Goal: Transaction & Acquisition: Purchase product/service

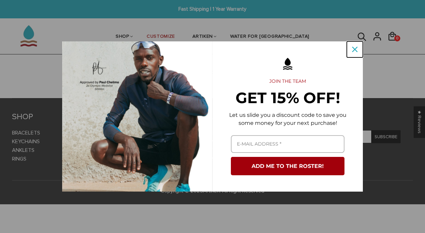
click at [355, 51] on icon "close icon" at bounding box center [354, 49] width 5 height 5
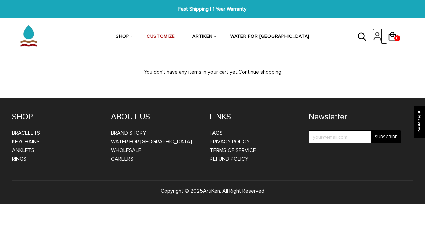
click at [378, 36] on icon at bounding box center [376, 34] width 3 height 3
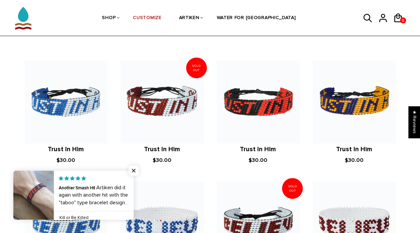
scroll to position [442, 0]
click at [136, 170] on span "Close popup widget" at bounding box center [134, 171] width 10 height 10
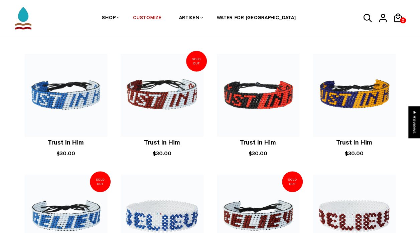
scroll to position [425, 0]
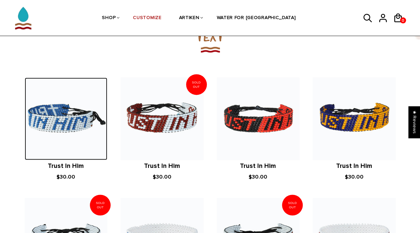
click at [68, 150] on img at bounding box center [66, 118] width 83 height 83
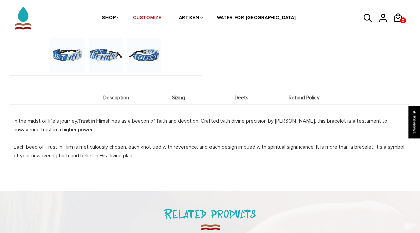
scroll to position [231, 0]
click at [169, 91] on li "Sizing" at bounding box center [178, 97] width 63 height 13
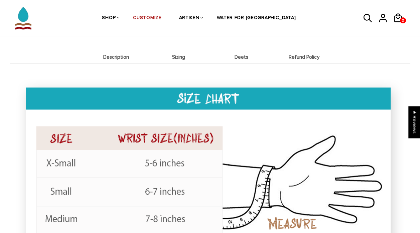
scroll to position [248, 0]
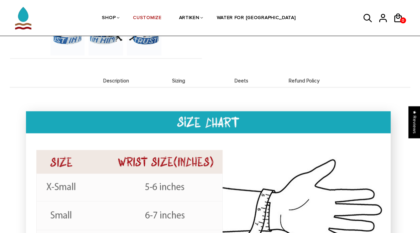
click at [240, 81] on span "Deets" at bounding box center [241, 81] width 59 height 6
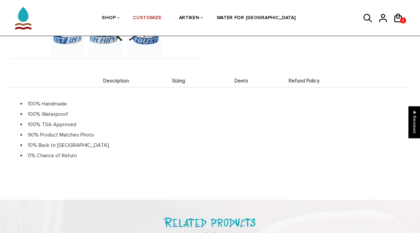
click at [293, 80] on span "Refund Policy" at bounding box center [303, 81] width 59 height 6
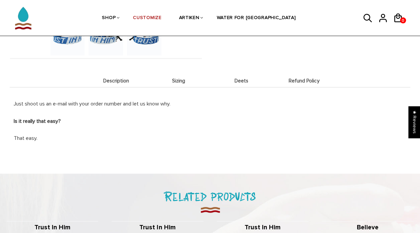
click at [173, 87] on div "Just shoot us an e-mail with your order number and let us know why. Is it reall…" at bounding box center [210, 116] width 400 height 59
click at [128, 75] on li "Description" at bounding box center [116, 80] width 63 height 13
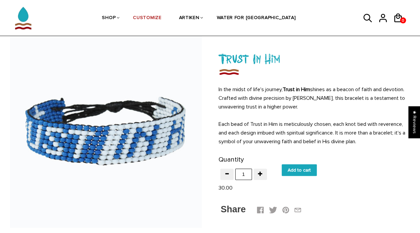
scroll to position [31, 0]
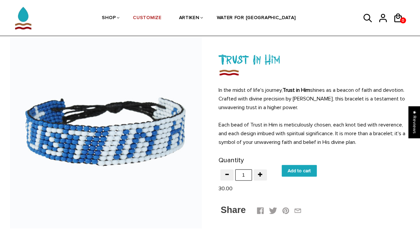
click at [303, 169] on input "Add to cart" at bounding box center [298, 171] width 35 height 12
type input "Add to cart"
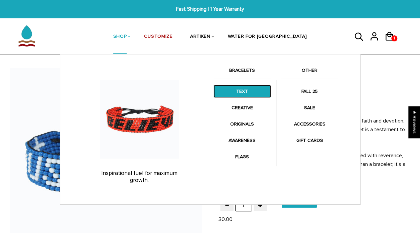
click at [244, 88] on link "TEXT" at bounding box center [241, 91] width 57 height 13
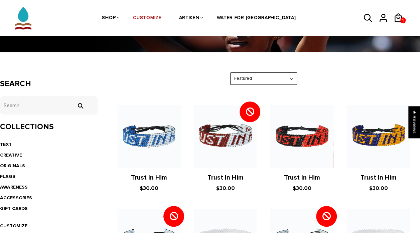
scroll to position [79, 0]
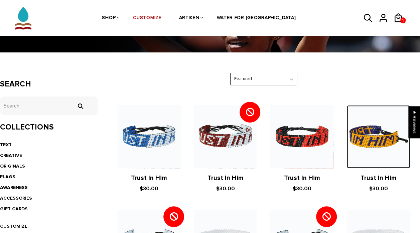
click at [372, 142] on img at bounding box center [378, 136] width 63 height 63
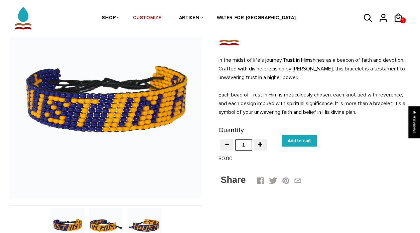
scroll to position [62, 0]
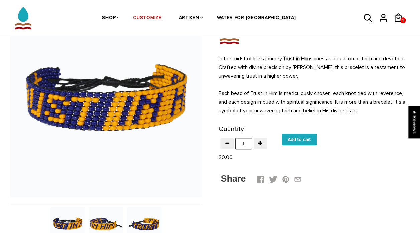
click at [302, 141] on input "Add to cart" at bounding box center [298, 140] width 35 height 12
type input "Add to cart"
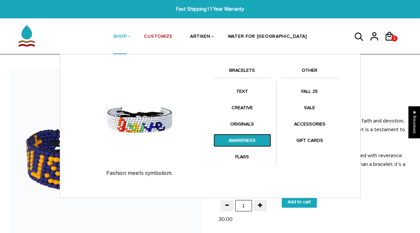
click at [249, 140] on link "AWARENESS" at bounding box center [241, 140] width 57 height 13
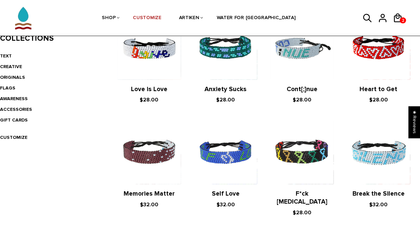
scroll to position [146, 0]
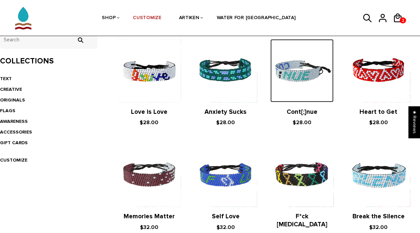
click at [301, 87] on img at bounding box center [301, 70] width 63 height 63
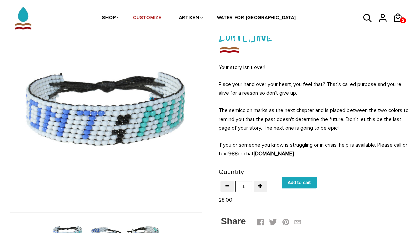
scroll to position [55, 0]
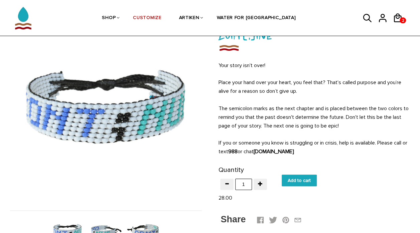
click at [295, 176] on input "Add to cart" at bounding box center [298, 181] width 35 height 12
type input "Add to cart"
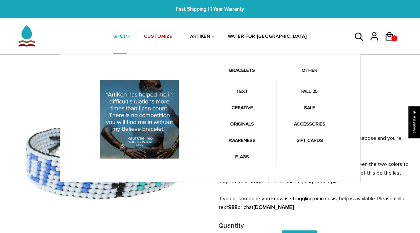
click at [243, 67] on link "BRACELETS" at bounding box center [241, 71] width 57 height 11
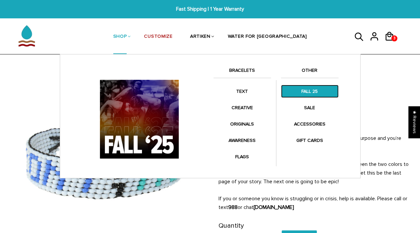
click at [306, 87] on link "FALL 25" at bounding box center [309, 91] width 57 height 13
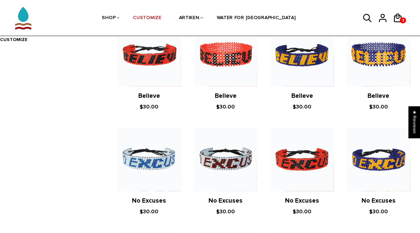
scroll to position [266, 0]
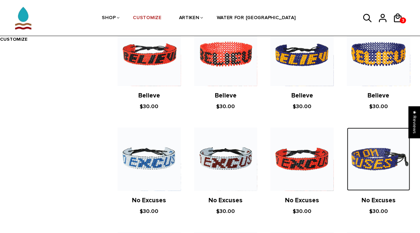
click at [373, 176] on img at bounding box center [378, 159] width 63 height 63
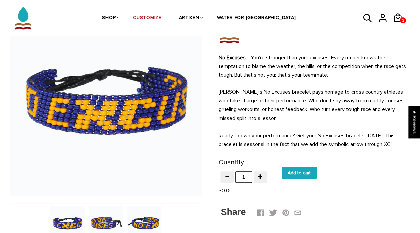
scroll to position [64, 0]
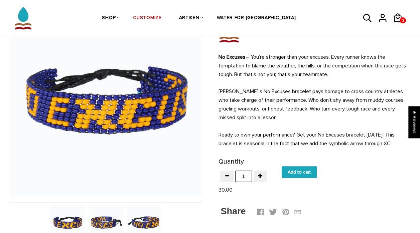
click at [308, 170] on input "Add to cart" at bounding box center [298, 172] width 35 height 12
type input "Add to cart"
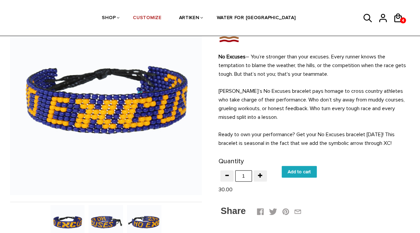
scroll to position [64, 0]
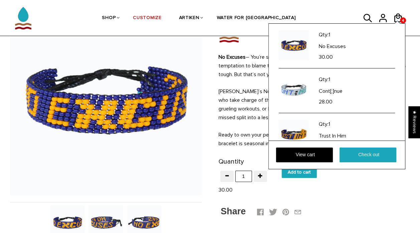
click at [401, 23] on div "Qty: 1 No Excuses 30.00 Qty: 1 Cont[;]nue 28.00 Qty:" at bounding box center [336, 96] width 137 height 146
click at [396, 23] on div "Qty: 1 No Excuses 30.00 Qty: 1 Cont[;]nue 28.00 Qty:" at bounding box center [336, 96] width 137 height 146
click at [397, 13] on icon at bounding box center [398, 17] width 8 height 9
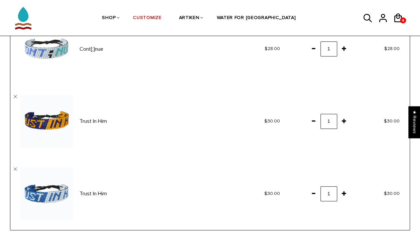
scroll to position [150, 0]
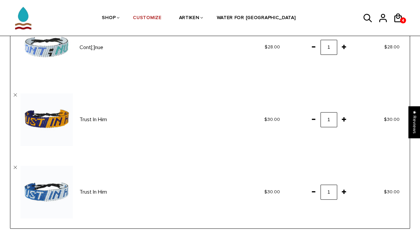
click at [311, 120] on span at bounding box center [313, 119] width 11 height 12
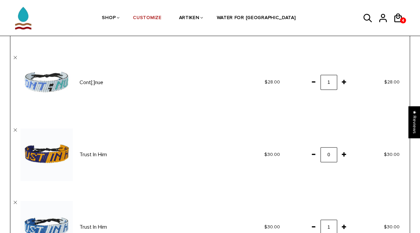
scroll to position [108, 0]
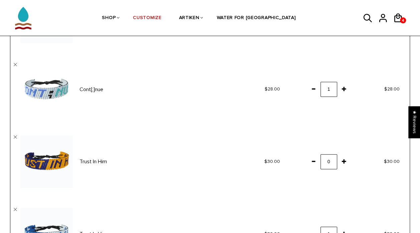
click at [311, 162] on span at bounding box center [313, 161] width 11 height 12
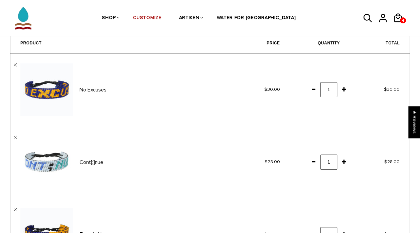
scroll to position [142, 0]
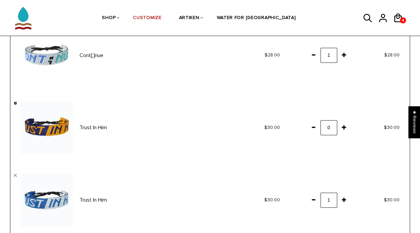
click at [14, 102] on link "" at bounding box center [15, 103] width 3 height 3
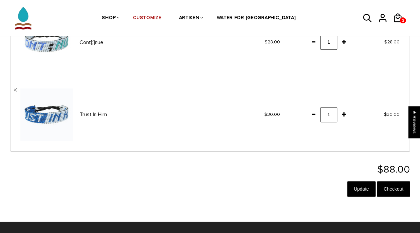
scroll to position [156, 0]
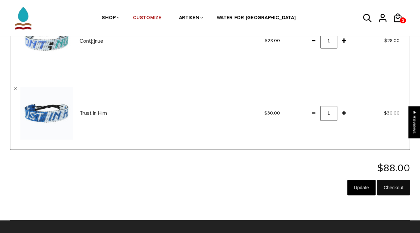
click at [395, 183] on input "Checkout" at bounding box center [393, 187] width 33 height 15
